Goal: Communication & Community: Share content

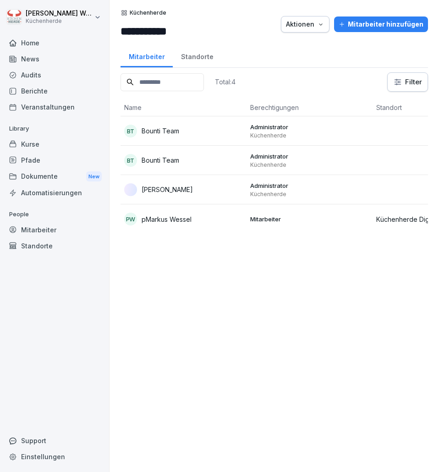
click at [33, 40] on div "Home" at bounding box center [55, 43] width 100 height 16
click at [32, 66] on div "News" at bounding box center [55, 59] width 100 height 16
click at [32, 63] on div "News" at bounding box center [55, 59] width 100 height 16
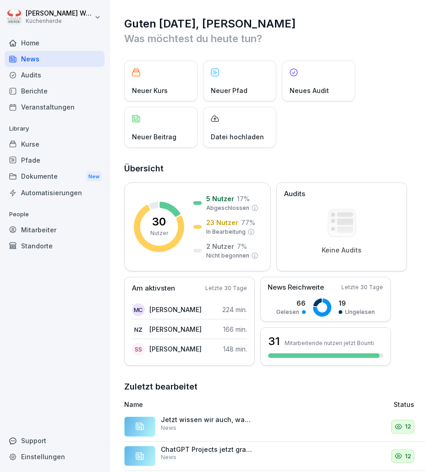
click at [50, 60] on div "News" at bounding box center [55, 59] width 100 height 16
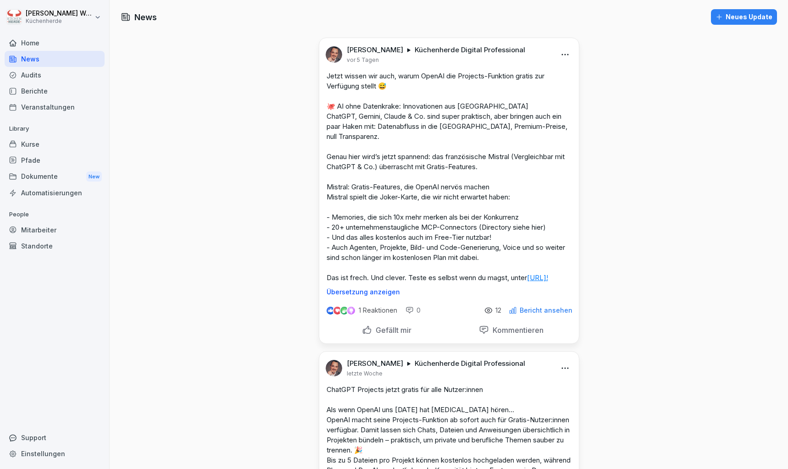
click at [439, 315] on icon at bounding box center [488, 310] width 8 height 8
click at [439, 321] on div "1 Reaktionen 0 12 Bericht ansehen" at bounding box center [449, 309] width 260 height 26
click at [439, 314] on p "Bericht ansehen" at bounding box center [546, 310] width 53 height 7
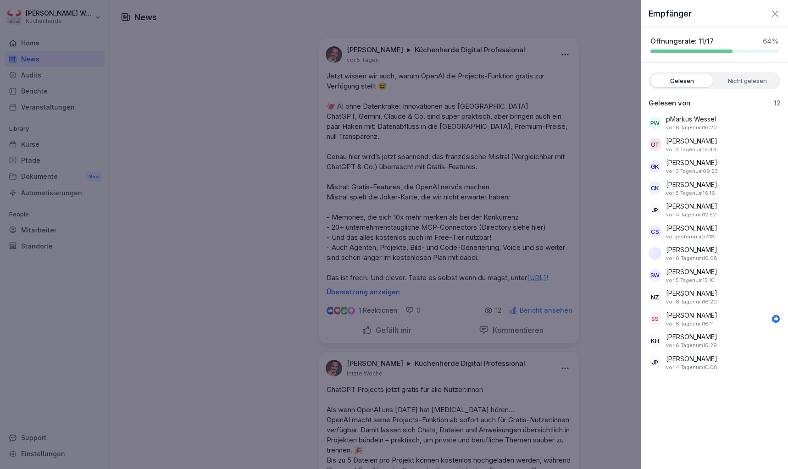
click at [439, 230] on div at bounding box center [394, 234] width 788 height 469
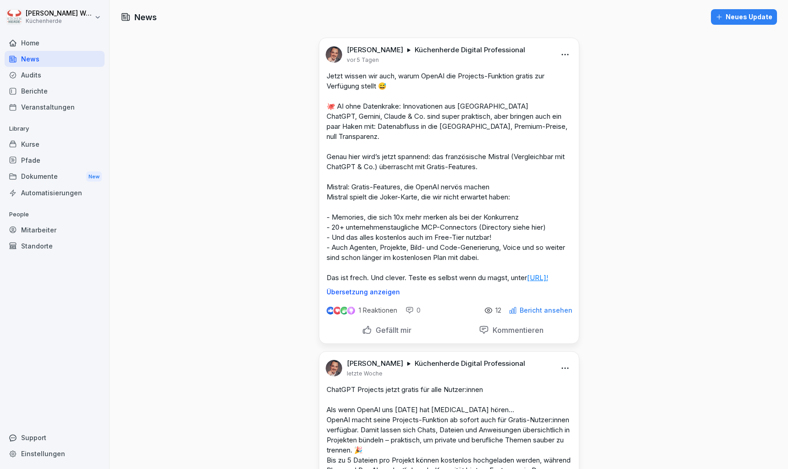
click at [439, 20] on div "Neues Update" at bounding box center [744, 17] width 57 height 10
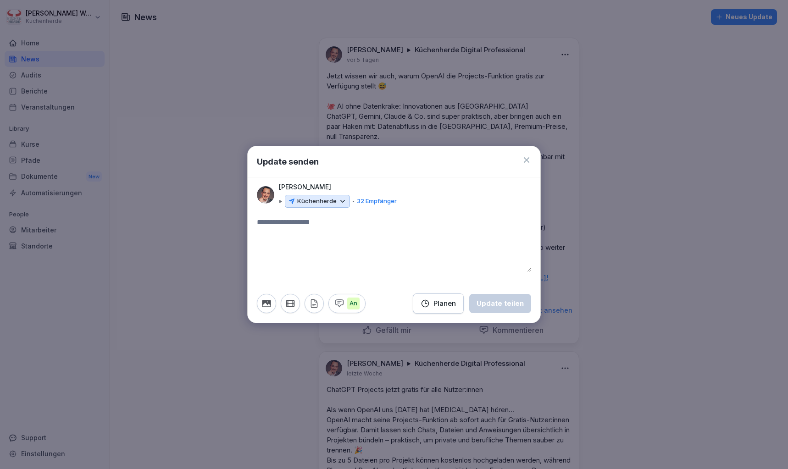
click at [345, 227] on textarea at bounding box center [394, 244] width 274 height 55
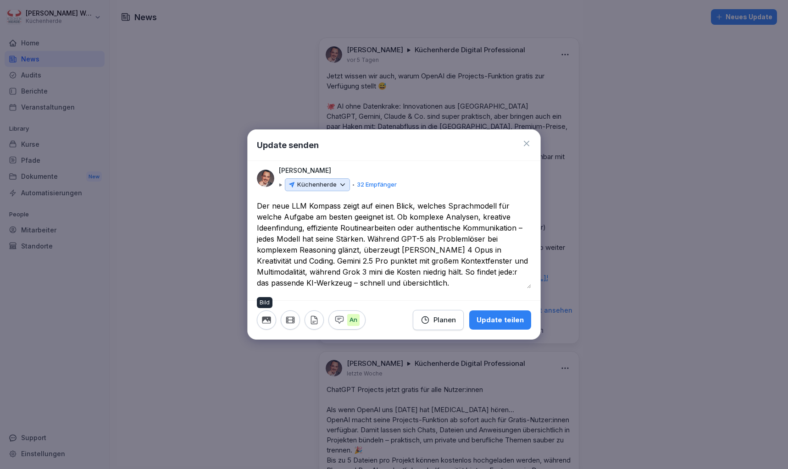
type textarea "**********"
click at [264, 320] on icon "button" at bounding box center [266, 319] width 9 height 7
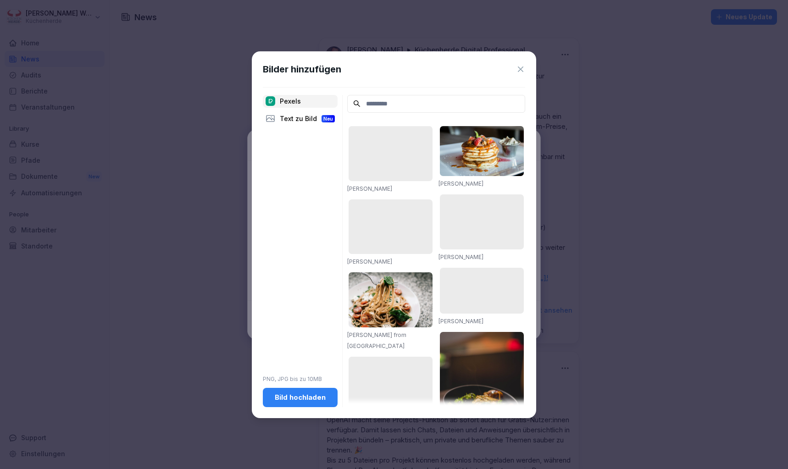
click at [317, 403] on button "Bild hochladen" at bounding box center [300, 397] width 75 height 19
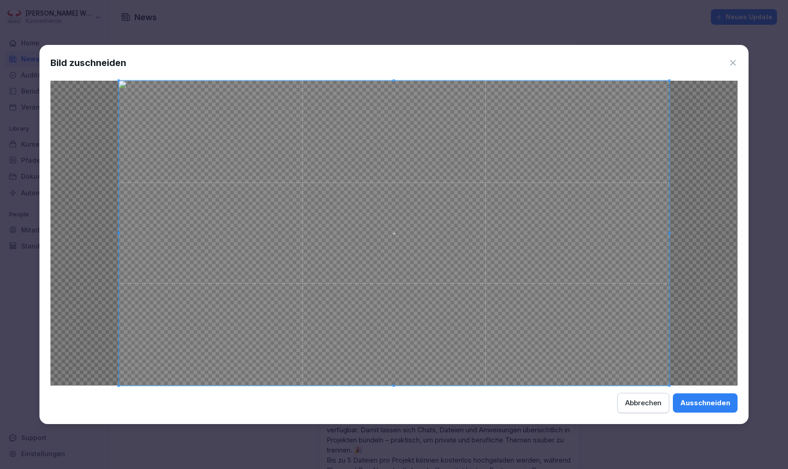
click at [439, 411] on button "Ausschneiden" at bounding box center [705, 403] width 65 height 19
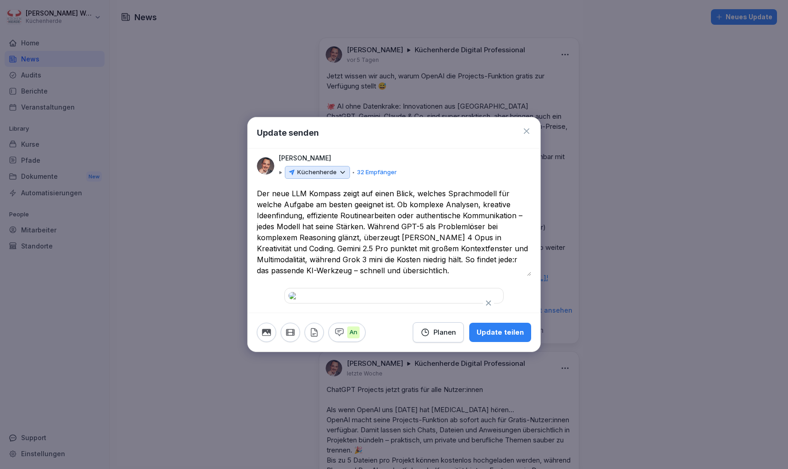
click at [344, 188] on textarea "**********" at bounding box center [394, 232] width 274 height 88
click at [357, 168] on p "32 Empfänger" at bounding box center [377, 172] width 40 height 9
click at [329, 166] on div "Küchenherde" at bounding box center [317, 172] width 65 height 13
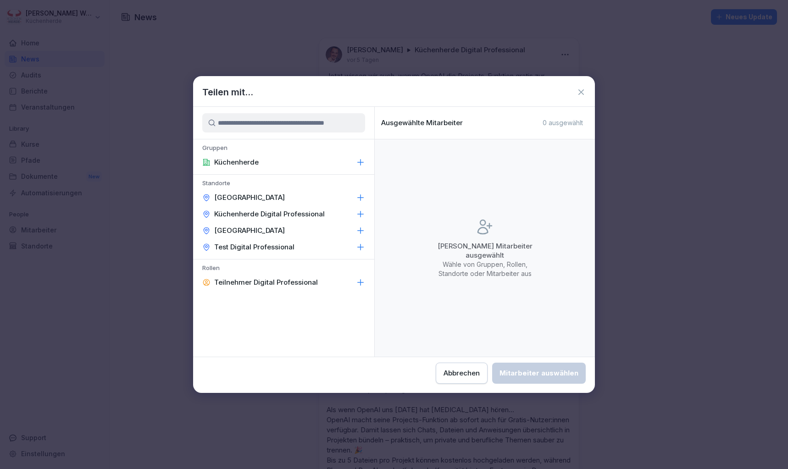
click at [301, 214] on p "Küchenherde Digital Professional" at bounding box center [269, 214] width 111 height 9
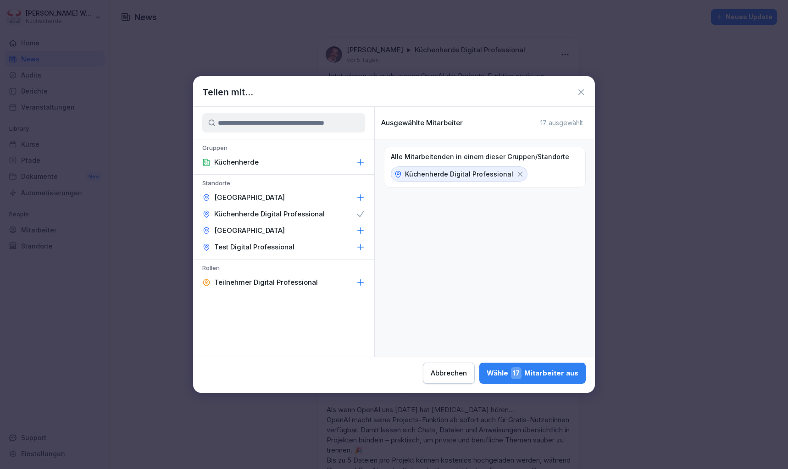
click at [439, 374] on div "Wähle 17 Mitarbeiter aus" at bounding box center [533, 373] width 92 height 12
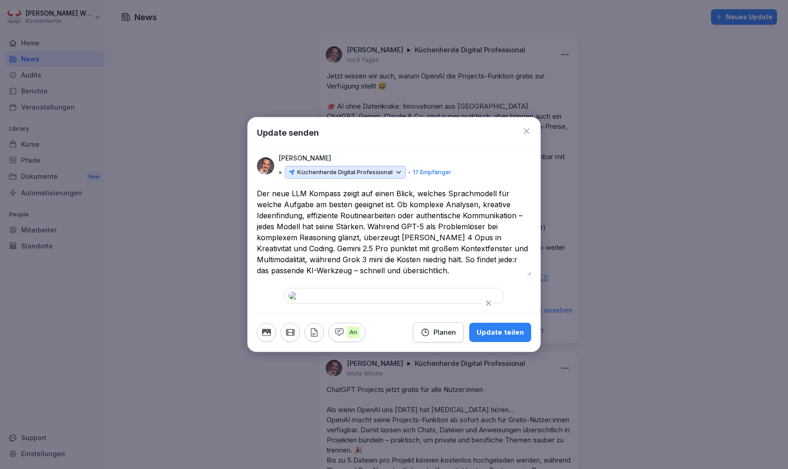
click at [257, 188] on textarea "**********" at bounding box center [394, 232] width 274 height 88
click at [439, 338] on div "Update teilen" at bounding box center [500, 332] width 47 height 10
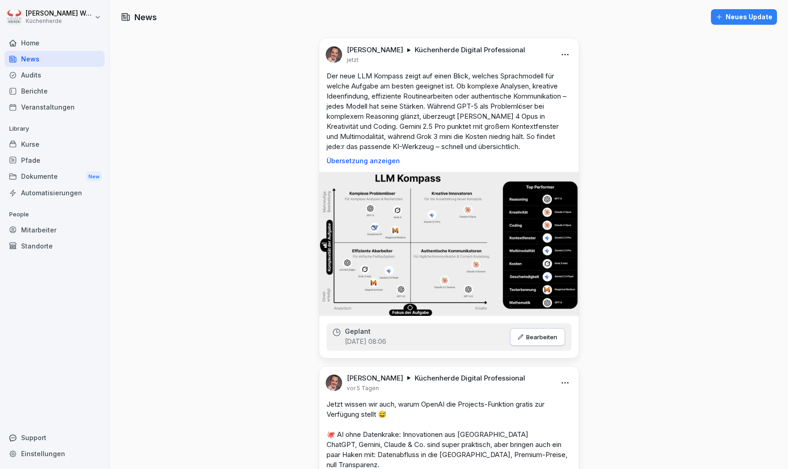
click at [58, 47] on div "Home" at bounding box center [55, 43] width 100 height 16
